Goal: Task Accomplishment & Management: Complete application form

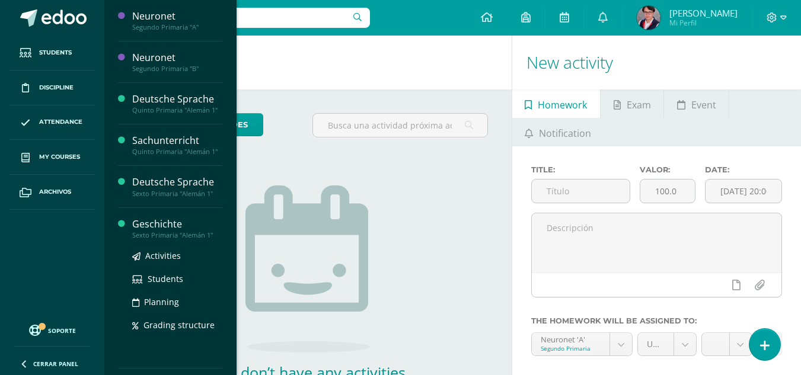
click at [188, 232] on div "Sexto Primaria "Alemán 1"" at bounding box center [177, 235] width 90 height 8
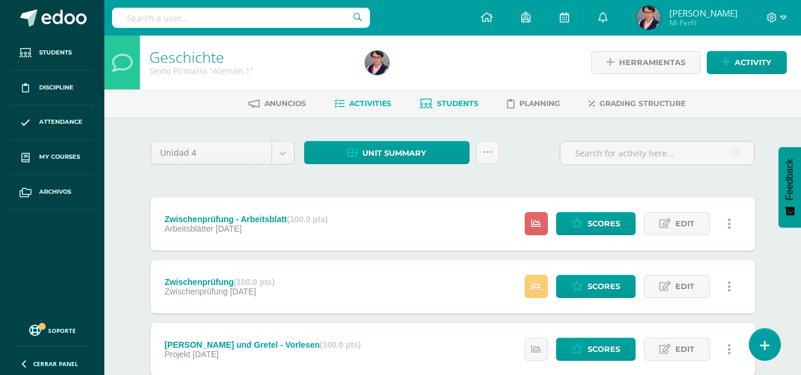
click at [442, 104] on span "Students" at bounding box center [458, 103] width 42 height 9
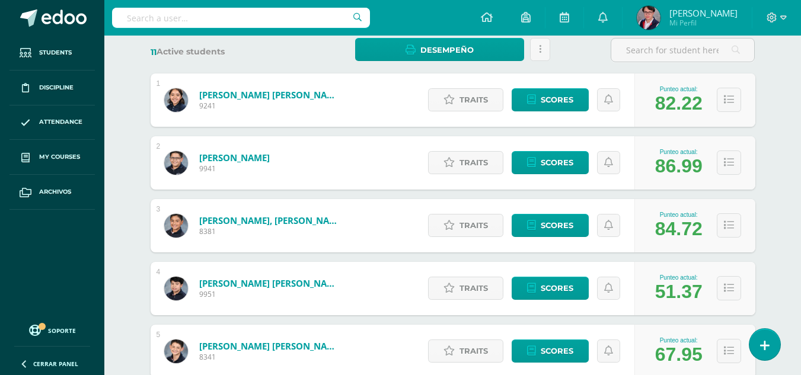
scroll to position [187, 0]
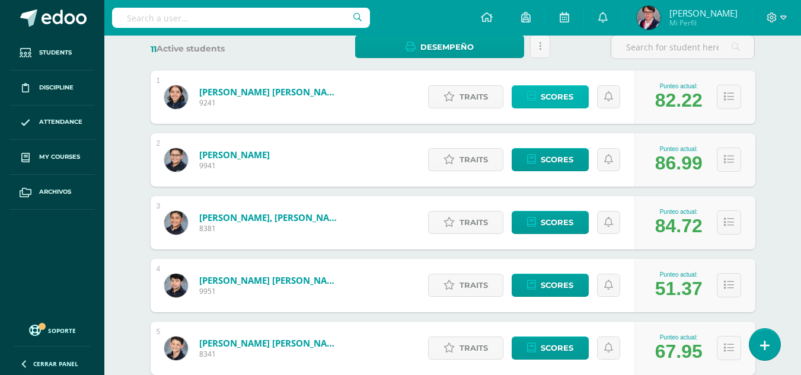
click at [543, 90] on span "Scores" at bounding box center [557, 97] width 33 height 22
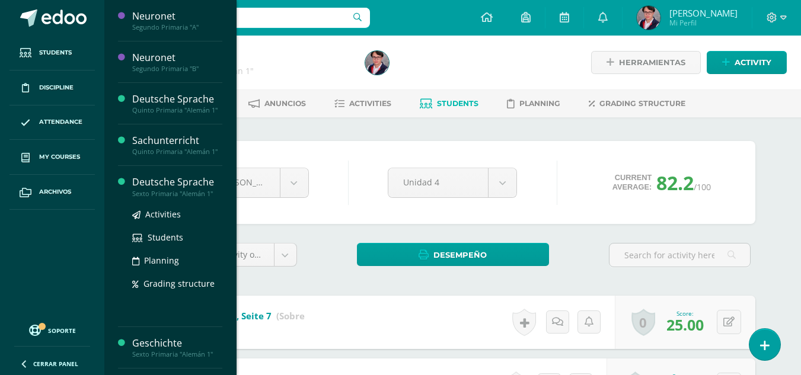
click at [172, 178] on div "Deutsche Sprache" at bounding box center [177, 183] width 90 height 14
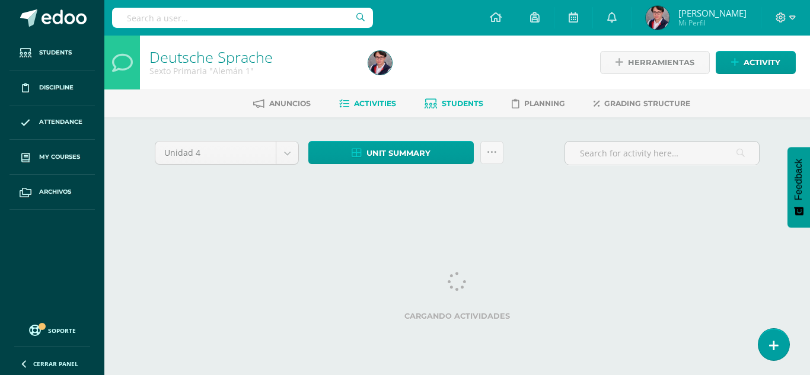
click at [457, 100] on span "Students" at bounding box center [463, 103] width 42 height 9
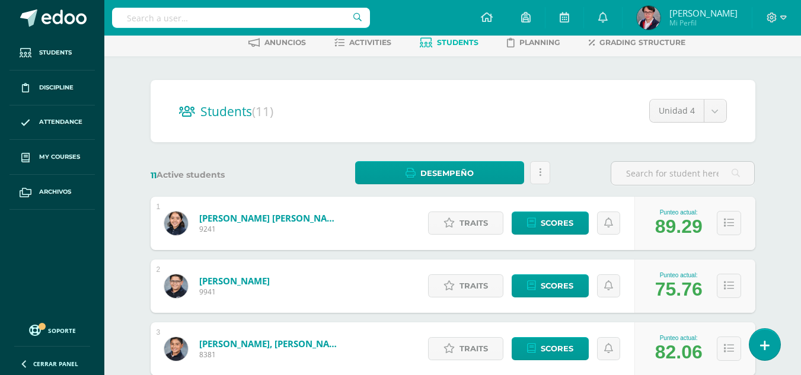
scroll to position [73, 0]
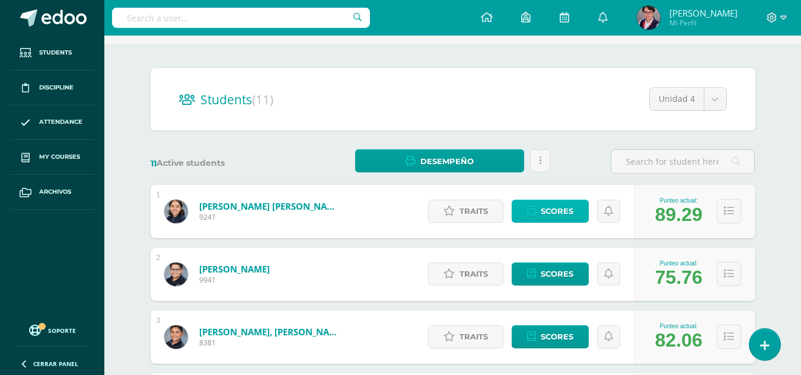
click at [551, 208] on span "Scores" at bounding box center [557, 211] width 33 height 22
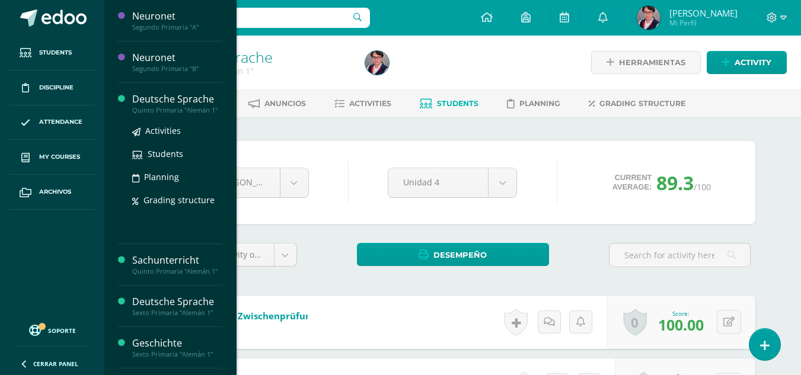
click at [191, 103] on div "Deutsche Sprache" at bounding box center [177, 99] width 90 height 14
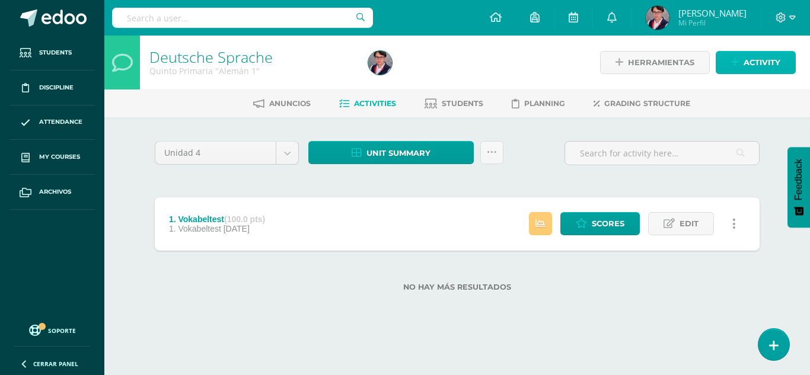
click at [746, 58] on span "Activity" at bounding box center [762, 63] width 37 height 22
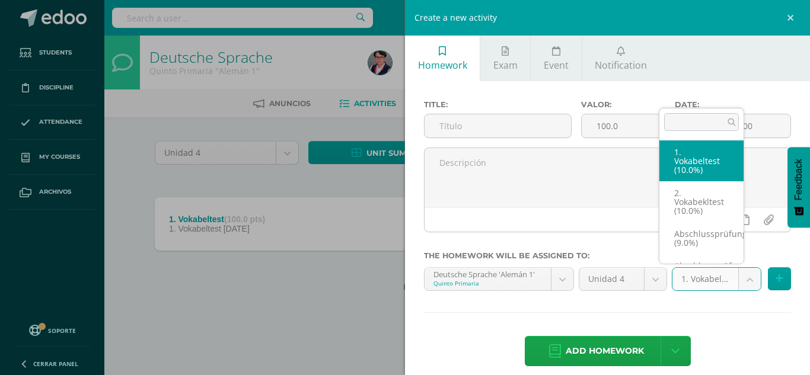
click at [741, 289] on body "Students Discipline Attendance My courses Archivos Soporte Help Reportar un pro…" at bounding box center [405, 165] width 810 height 330
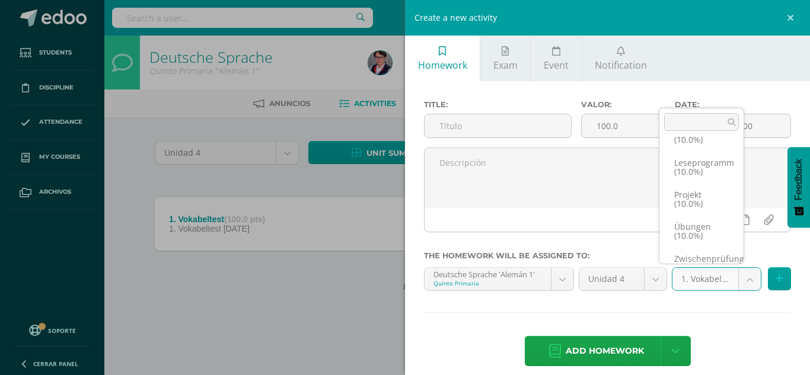
scroll to position [292, 0]
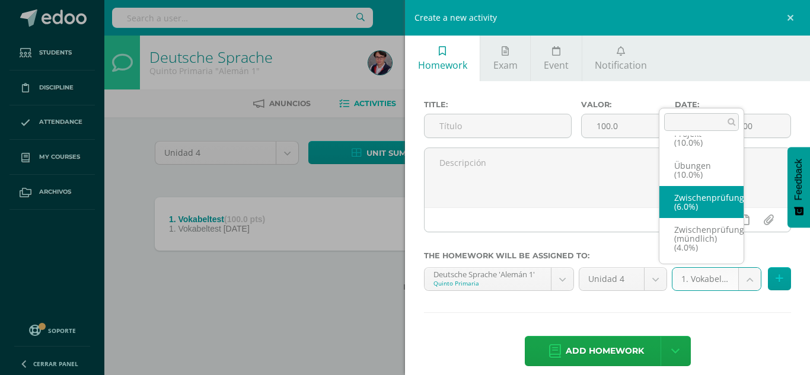
select select "233927"
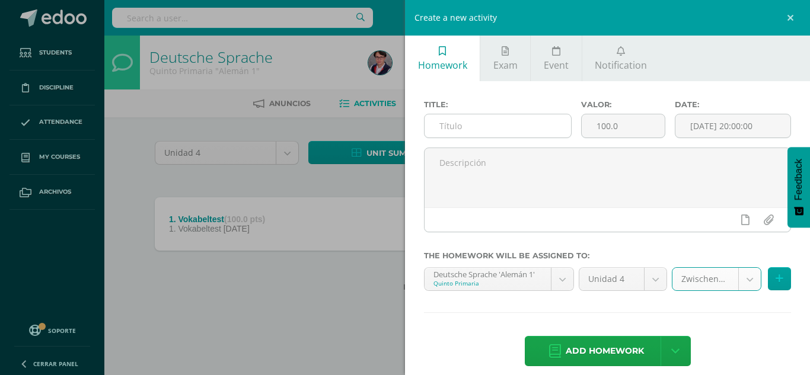
click at [473, 120] on input "text" at bounding box center [498, 125] width 146 height 23
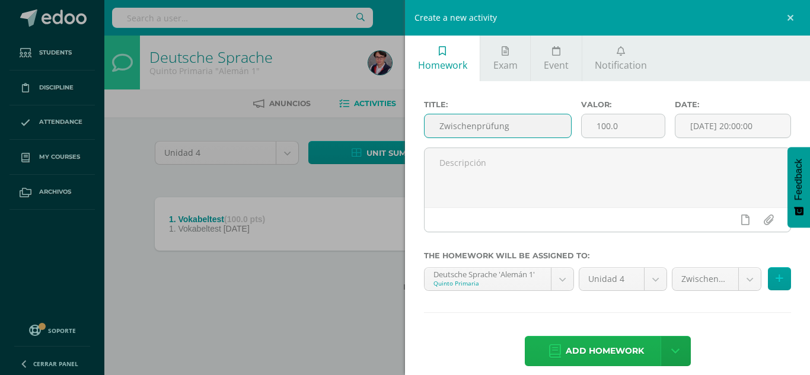
type input "Zwischenprüfung"
click at [582, 346] on span "Add homework" at bounding box center [605, 351] width 78 height 29
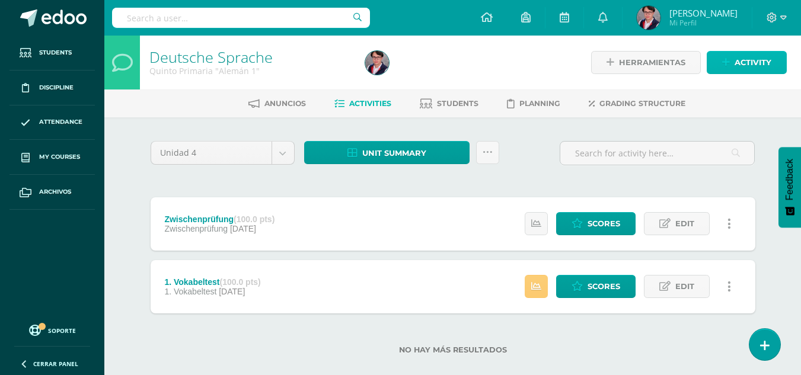
click at [743, 65] on span "Activity" at bounding box center [753, 63] width 37 height 22
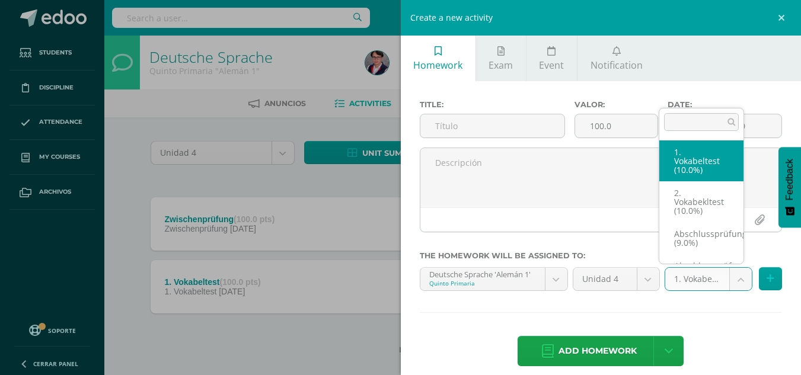
click at [739, 289] on body "Homework successfully assigned Students Discipline Attendance My courses Archiv…" at bounding box center [400, 196] width 801 height 393
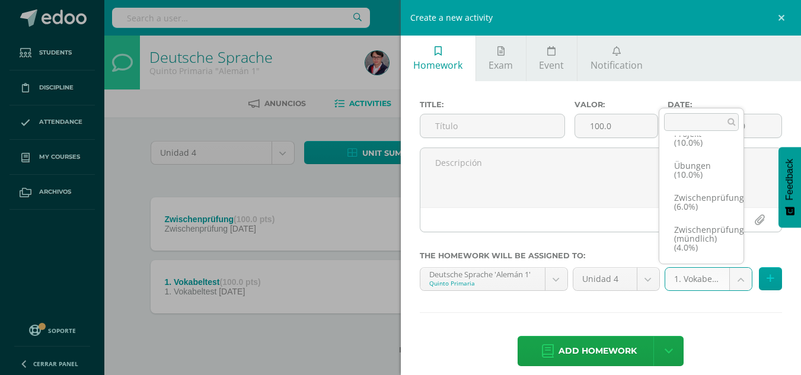
scroll to position [17, 0]
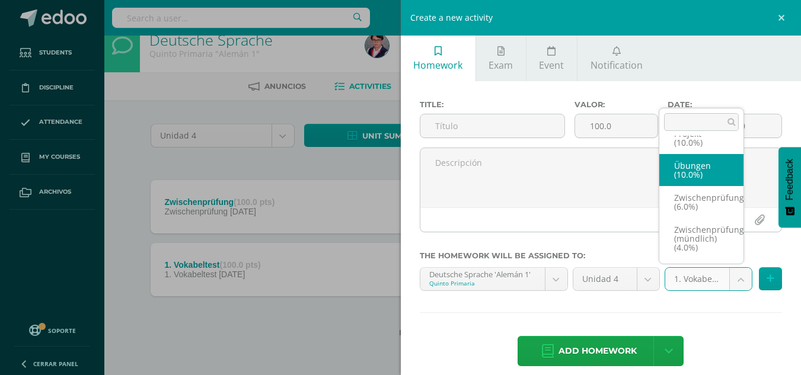
select select "233920"
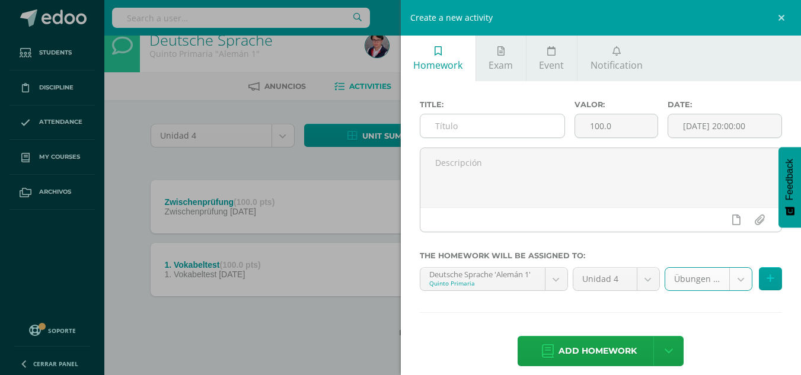
click at [534, 124] on input "text" at bounding box center [492, 125] width 144 height 23
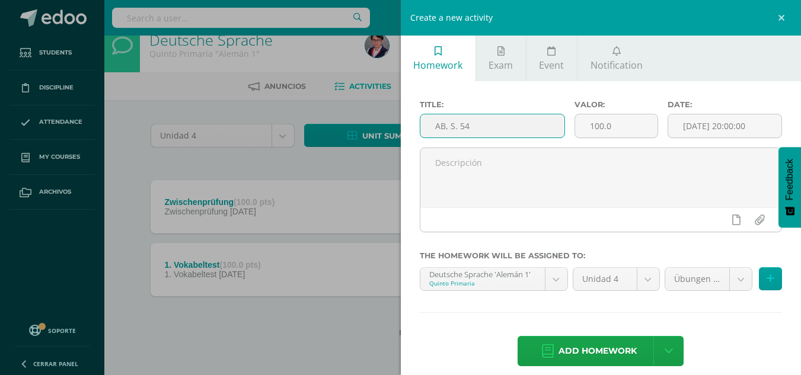
type input "AB, S. 54"
click at [582, 353] on span "Add homework" at bounding box center [598, 351] width 78 height 29
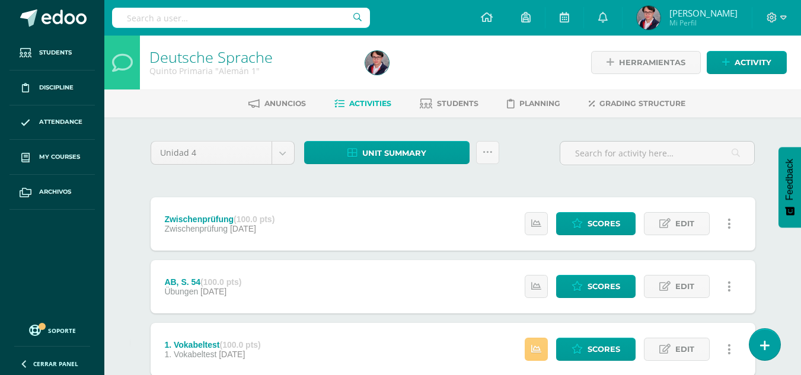
click at [734, 76] on div "Herramientas Detalle de asistencias Activity" at bounding box center [683, 63] width 206 height 54
click at [744, 56] on span "Activity" at bounding box center [753, 63] width 37 height 22
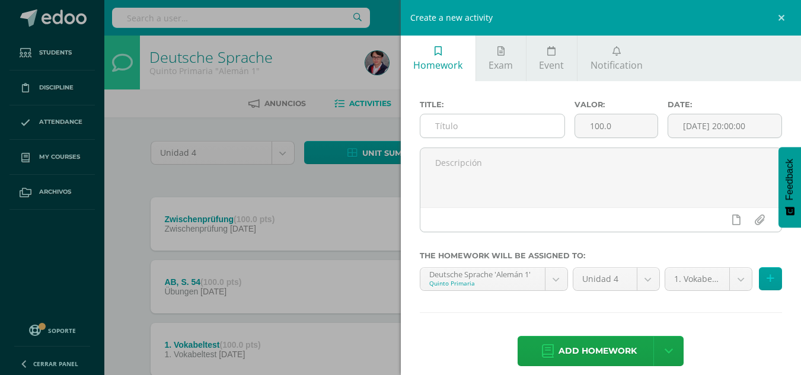
click at [451, 123] on input "text" at bounding box center [492, 125] width 144 height 23
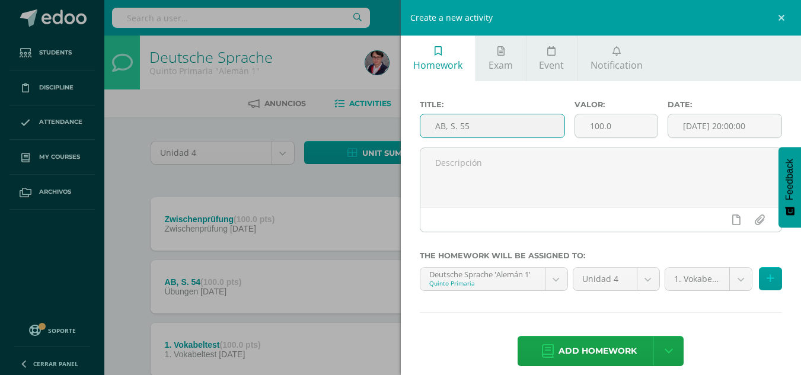
type input "AB, S. 55"
click at [706, 263] on div "Title: AB, S. 55 Valor: 100.0 Date: 2025-09-10 20:00:00 The homework will be as…" at bounding box center [601, 234] width 401 height 307
click at [707, 275] on body "Homework successfully assigned Students Discipline Attendance My courses Archiv…" at bounding box center [400, 227] width 801 height 455
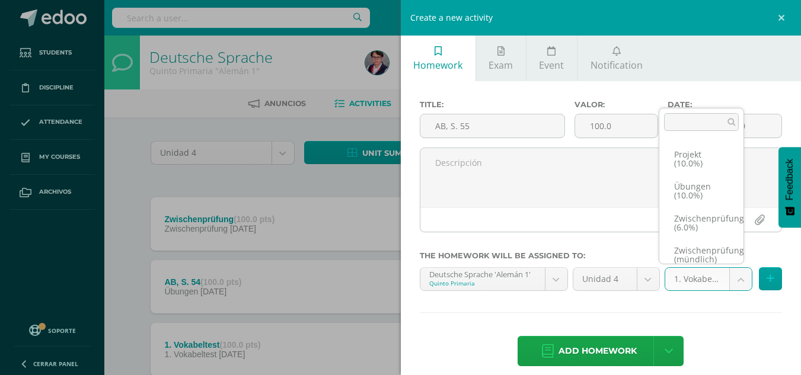
scroll to position [292, 0]
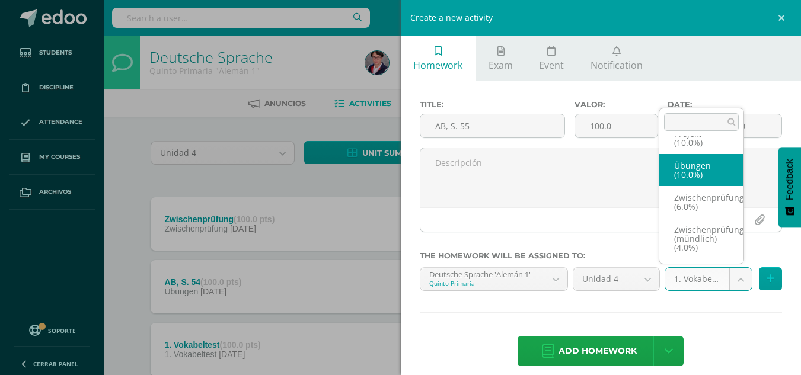
select select "233920"
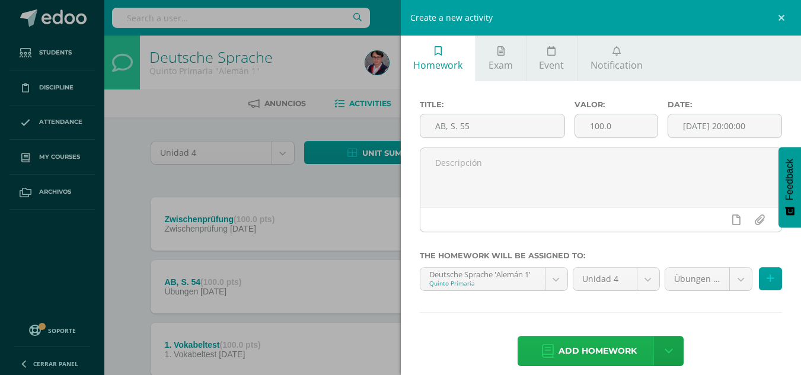
click at [605, 343] on span "Add homework" at bounding box center [598, 351] width 78 height 29
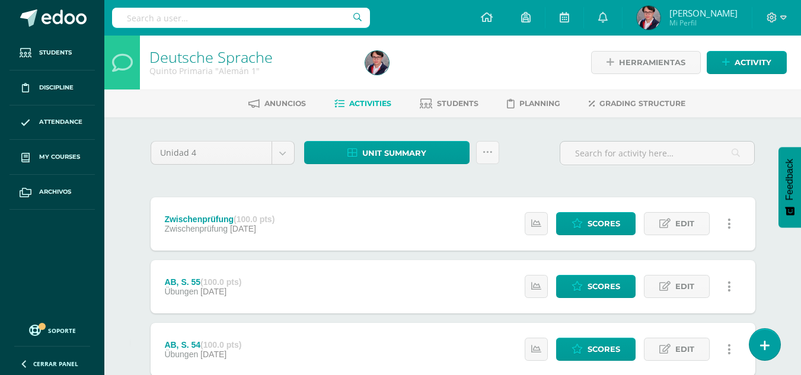
click at [752, 47] on div "Herramientas Detalle de asistencias Activity" at bounding box center [683, 63] width 206 height 54
click at [737, 58] on span "Activity" at bounding box center [753, 63] width 37 height 22
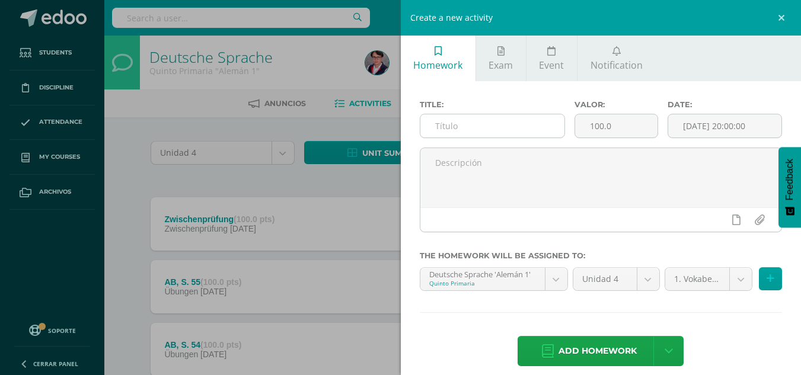
click at [495, 125] on input "text" at bounding box center [492, 125] width 144 height 23
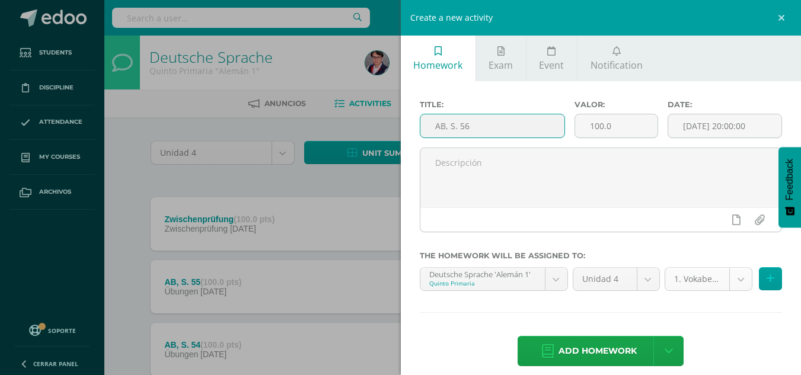
type input "AB, S. 56"
click at [721, 276] on body "Homework successfully assigned Students Discipline Attendance My courses Archiv…" at bounding box center [400, 259] width 801 height 518
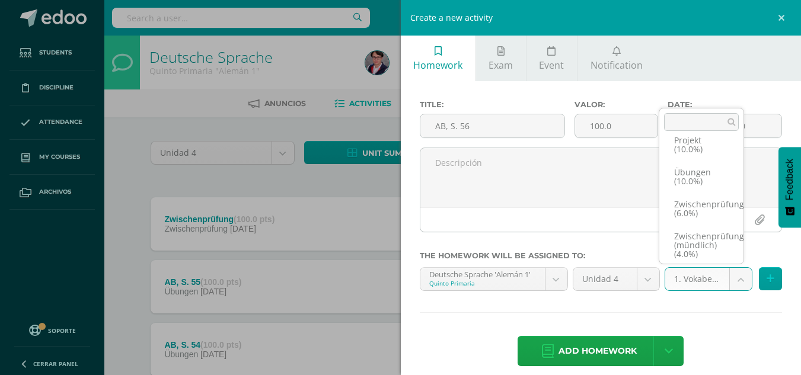
scroll to position [292, 0]
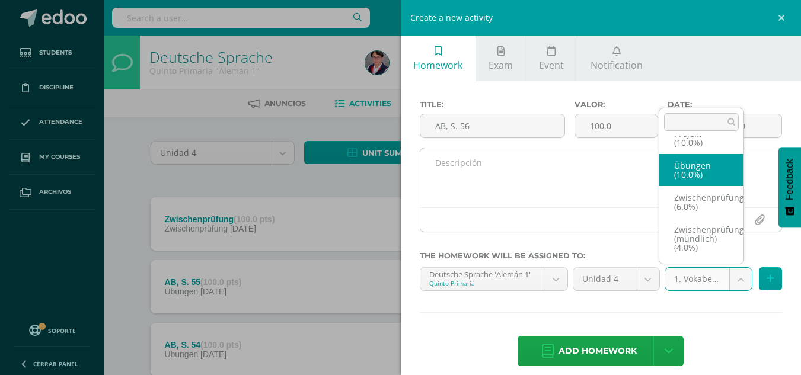
select select "233920"
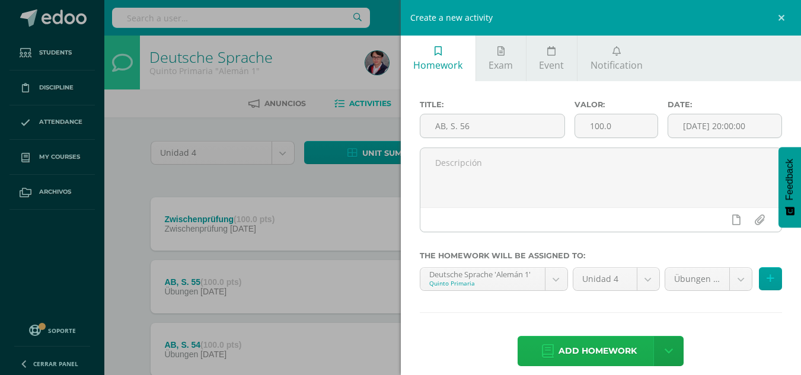
click at [585, 346] on span "Add homework" at bounding box center [598, 351] width 78 height 29
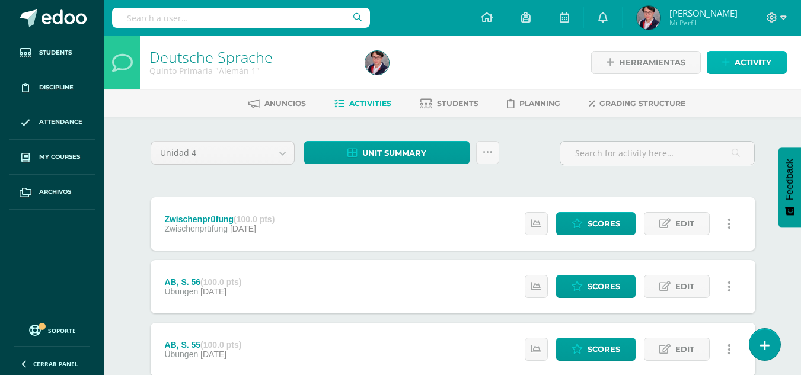
click at [755, 52] on span "Activity" at bounding box center [753, 63] width 37 height 22
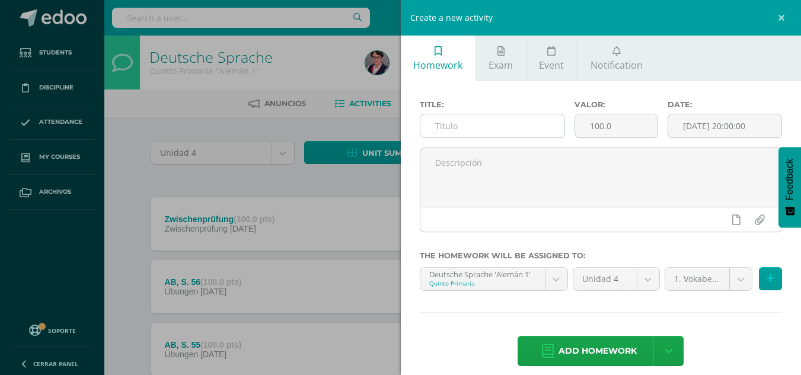
click at [507, 126] on input "text" at bounding box center [492, 125] width 144 height 23
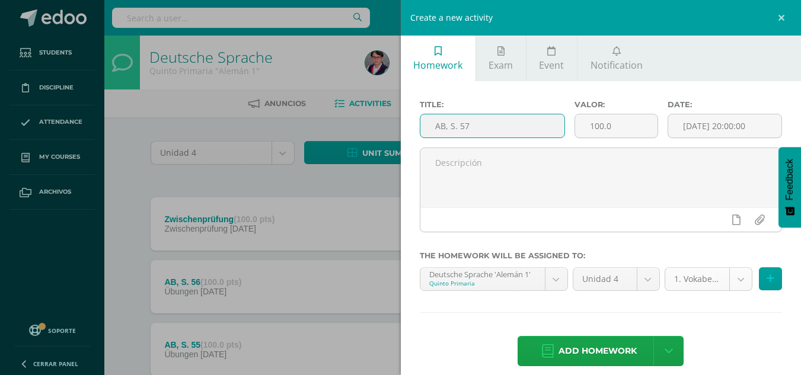
type input "AB, S. 57"
click at [726, 280] on body "Homework successfully assigned Students Discipline Attendance My courses Archiv…" at bounding box center [400, 290] width 801 height 581
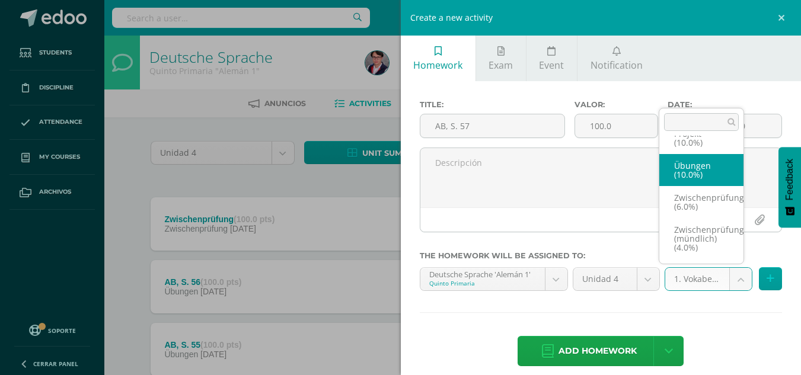
select select "233920"
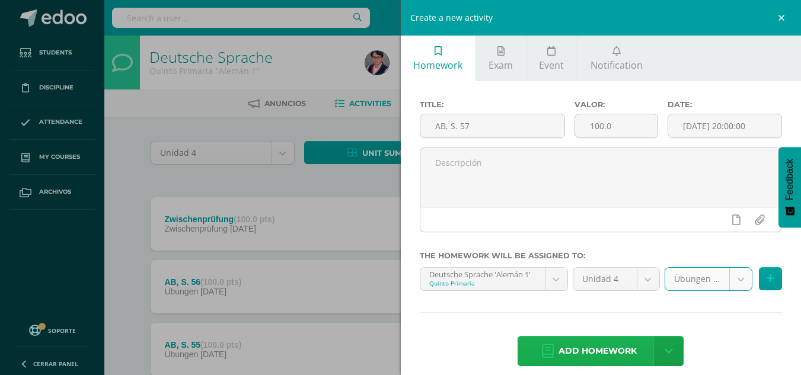
click at [599, 350] on span "Add homework" at bounding box center [598, 351] width 78 height 29
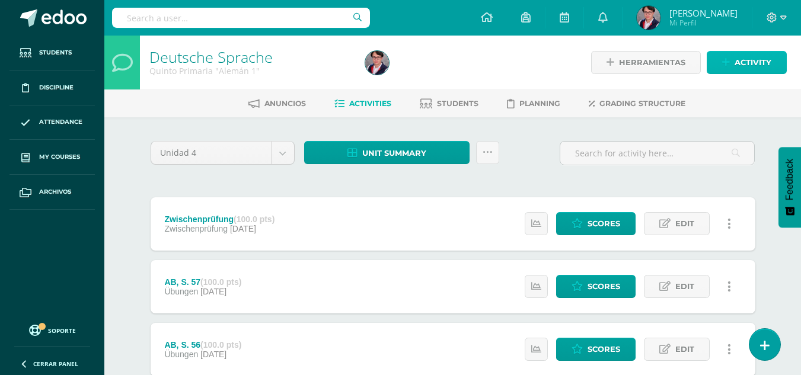
click at [767, 62] on span "Activity" at bounding box center [753, 63] width 37 height 22
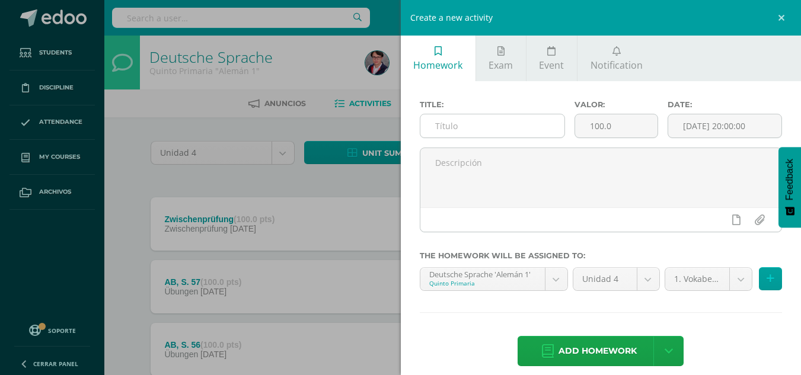
click at [462, 119] on input "text" at bounding box center [492, 125] width 144 height 23
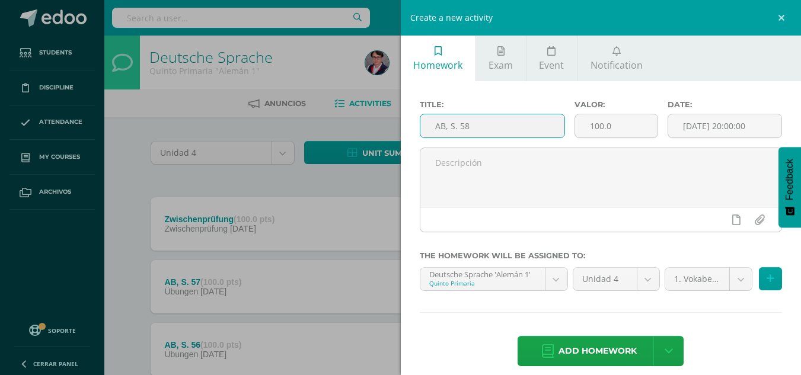
type input "AB, S. 58"
